Goal: Navigation & Orientation: Find specific page/section

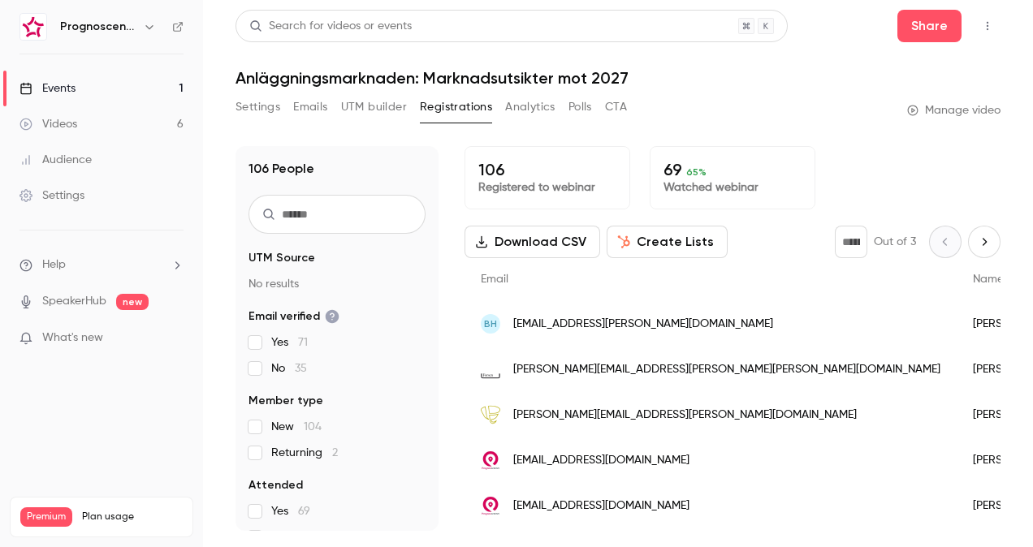
click at [75, 97] on link "Events 1" at bounding box center [101, 89] width 203 height 36
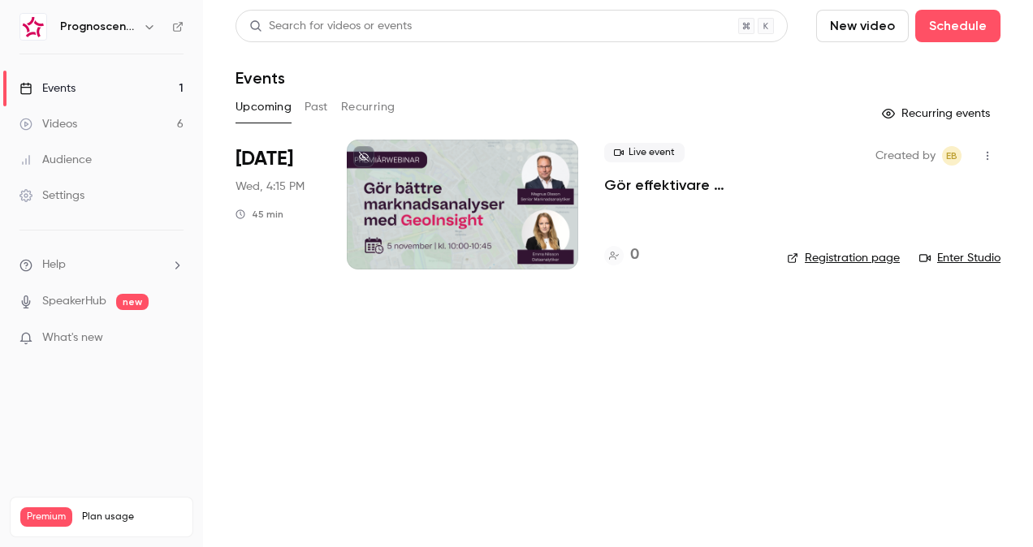
click at [71, 132] on link "Videos 6" at bounding box center [101, 124] width 203 height 36
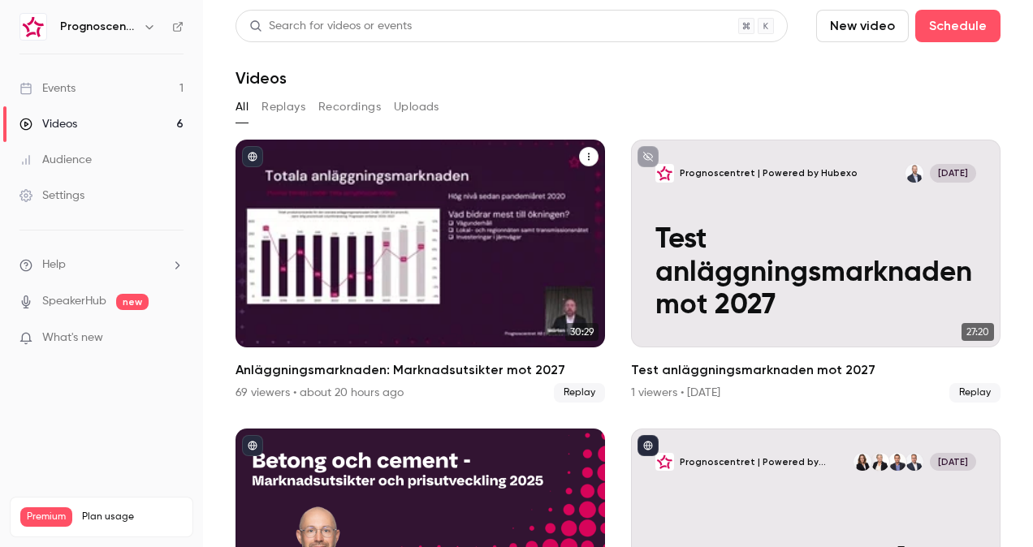
click at [319, 370] on h2 "Anläggningsmarknaden: Marknadsutsikter mot 2027" at bounding box center [421, 370] width 370 height 19
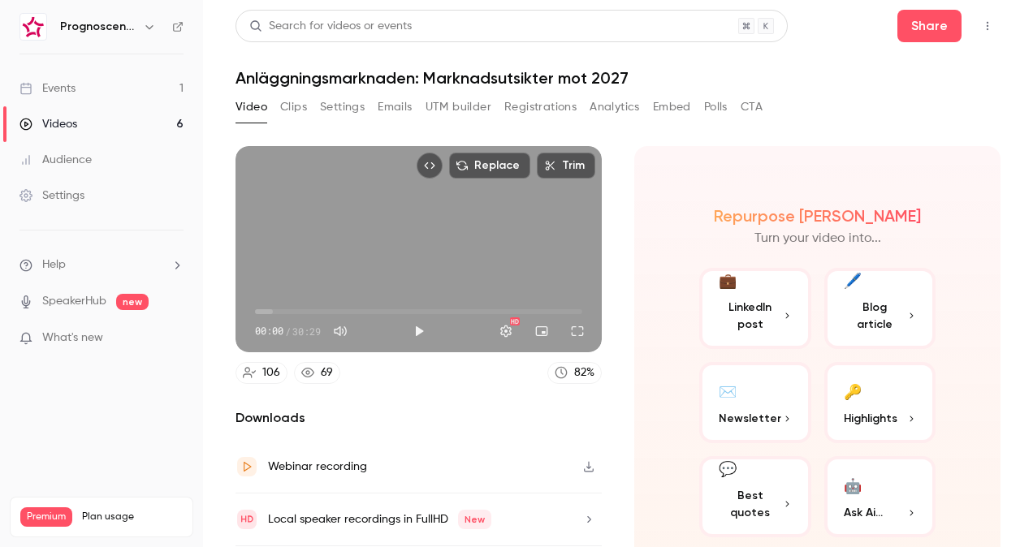
click at [549, 101] on button "Registrations" at bounding box center [540, 107] width 72 height 26
